Goal: Information Seeking & Learning: Check status

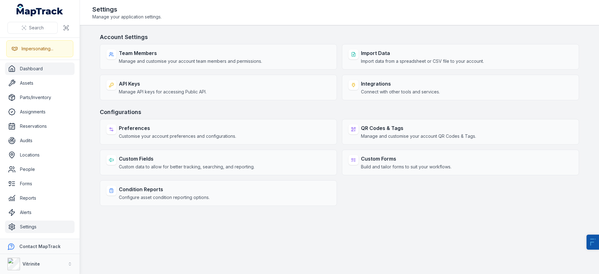
click at [36, 75] on link "Dashboard" at bounding box center [40, 68] width 70 height 12
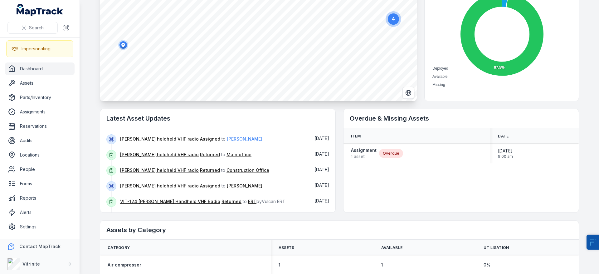
click at [227, 138] on link "[PERSON_NAME]" at bounding box center [245, 139] width 36 height 6
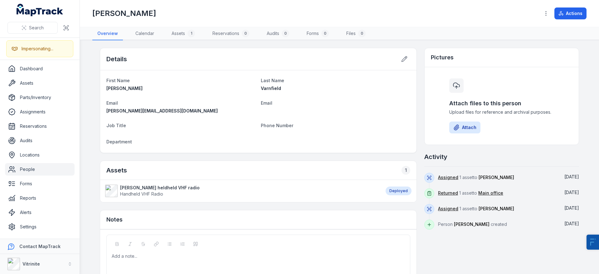
click at [130, 110] on span "[PERSON_NAME][EMAIL_ADDRESS][DOMAIN_NAME]" at bounding box center [161, 110] width 111 height 5
click at [33, 200] on link "Reports" at bounding box center [40, 198] width 70 height 12
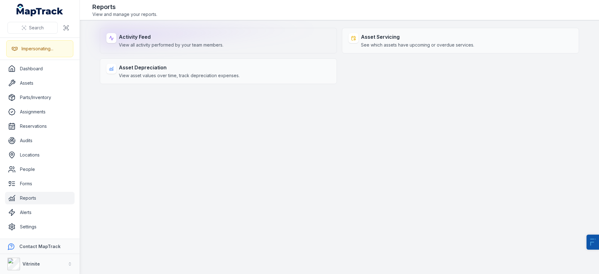
click at [157, 40] on strong "Activity Feed" at bounding box center [171, 36] width 105 height 7
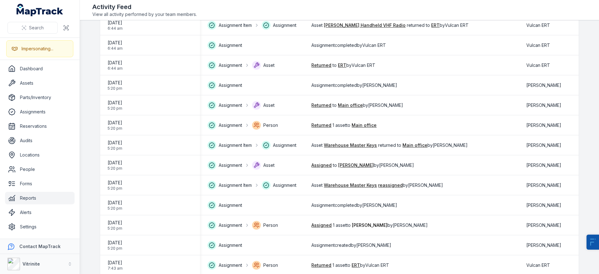
scroll to position [811, 0]
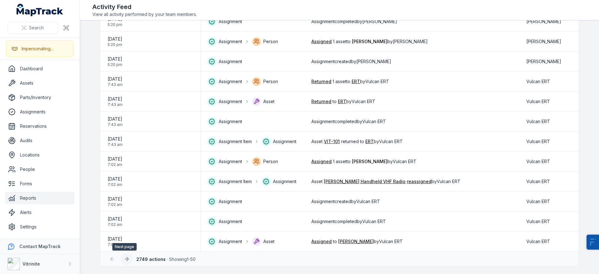
click at [126, 258] on icon at bounding box center [127, 259] width 6 height 6
